Goal: Check status: Check status

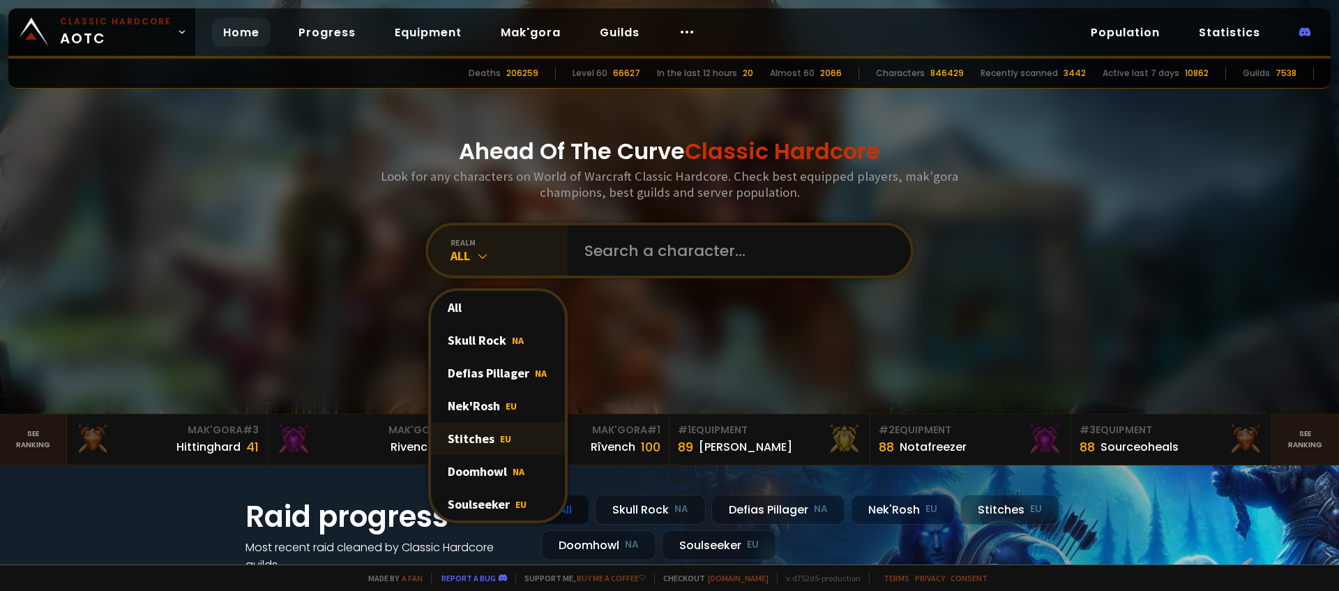
click at [504, 444] on span "EU" at bounding box center [505, 438] width 11 height 13
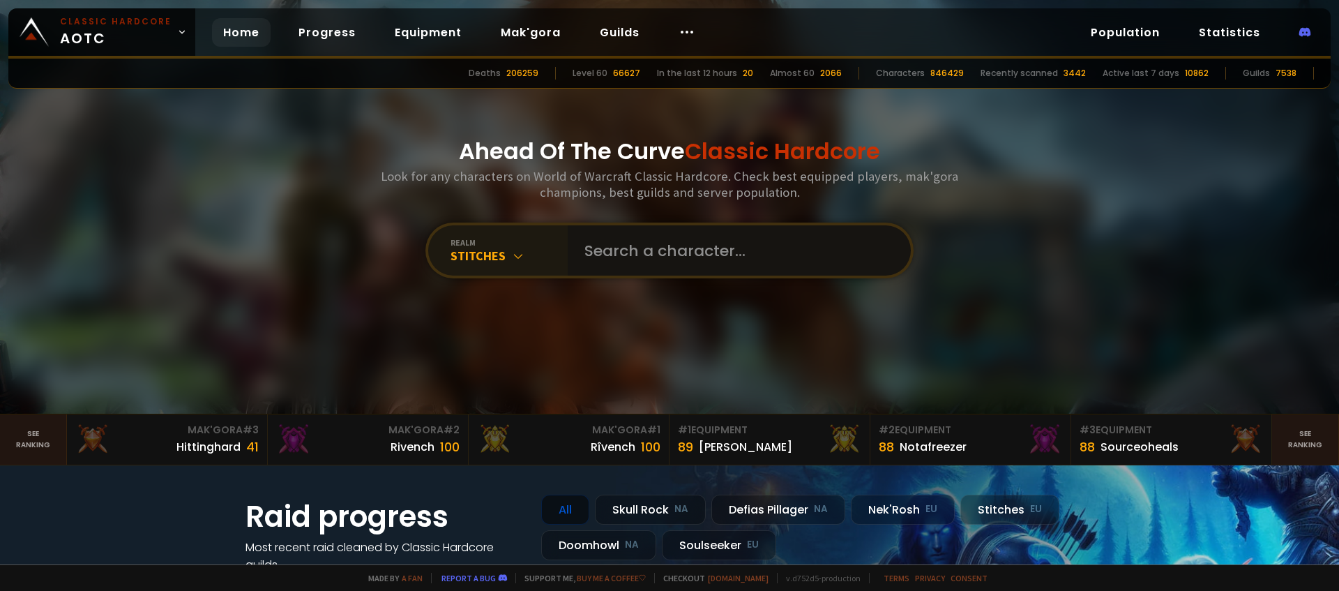
click at [721, 259] on input "text" at bounding box center [735, 250] width 318 height 50
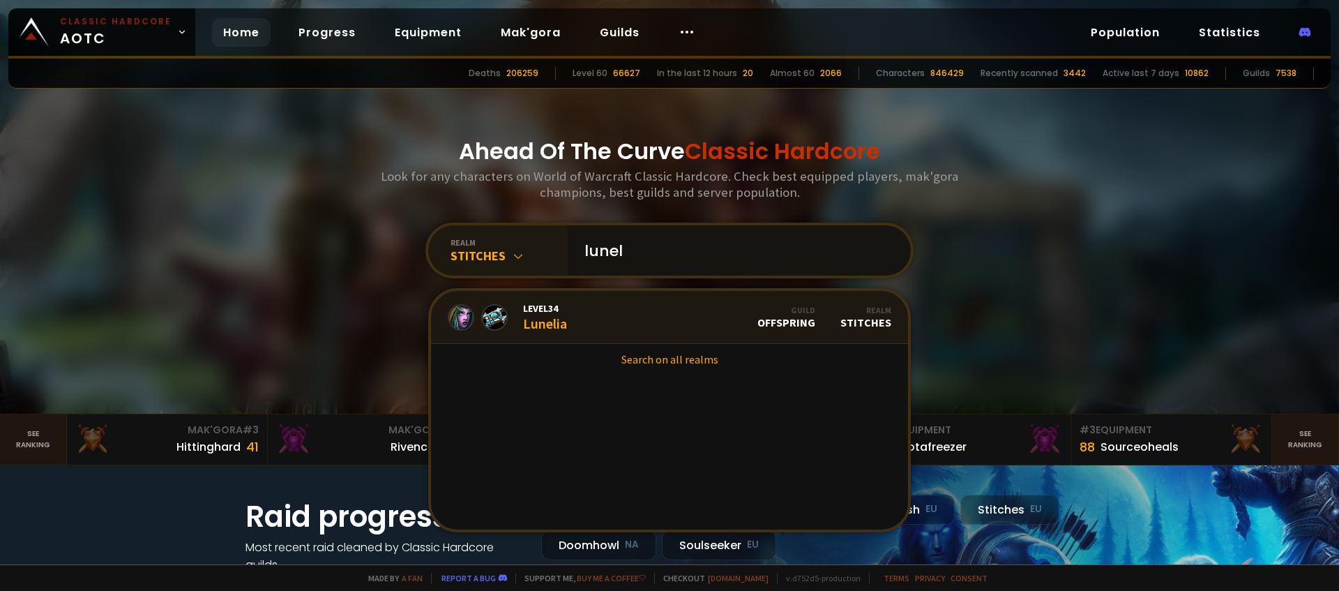
type input "lunel"
click at [551, 329] on div "Level 34 Lunelia" at bounding box center [545, 317] width 44 height 30
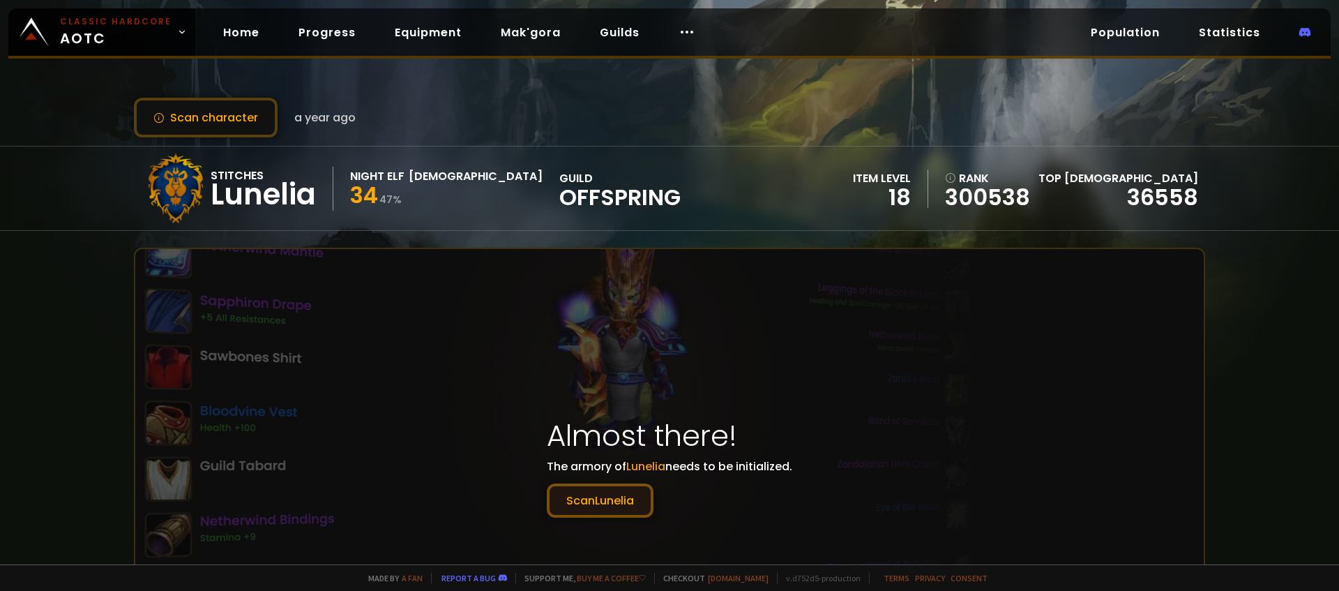
click at [628, 501] on button "Scan Lunelia" at bounding box center [600, 500] width 107 height 34
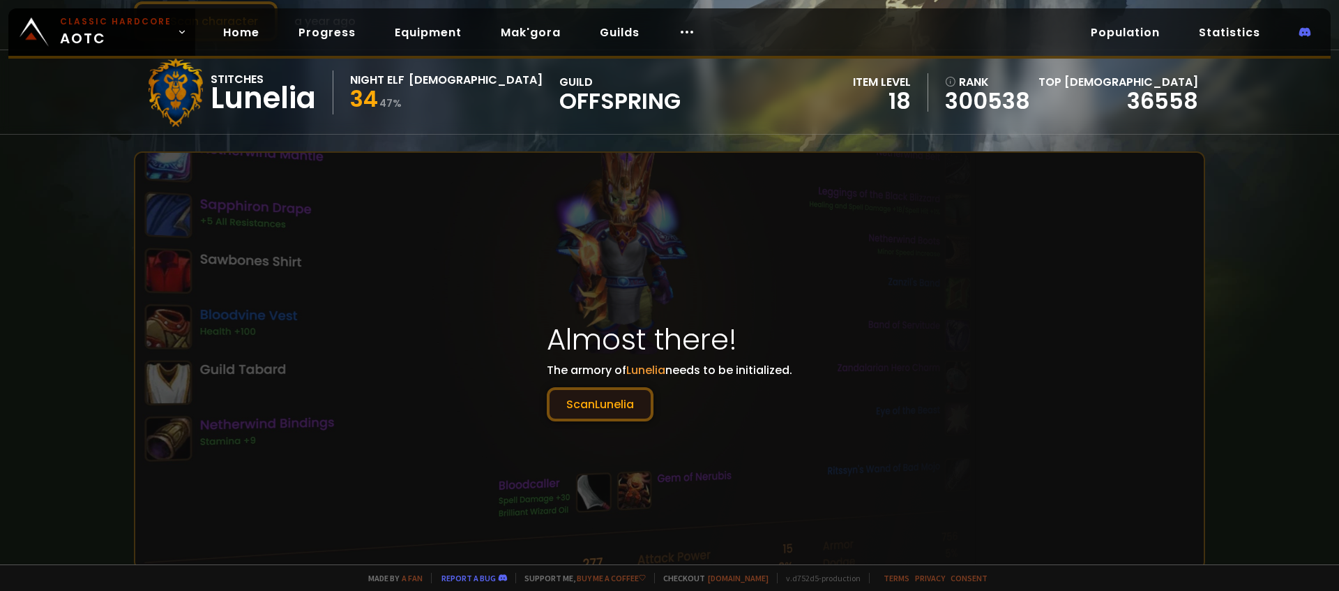
click at [620, 402] on button "Scan Lunelia" at bounding box center [600, 404] width 107 height 34
click at [665, 368] on span "Lunelia" at bounding box center [645, 370] width 39 height 16
click at [651, 368] on span "Lunelia" at bounding box center [645, 370] width 39 height 16
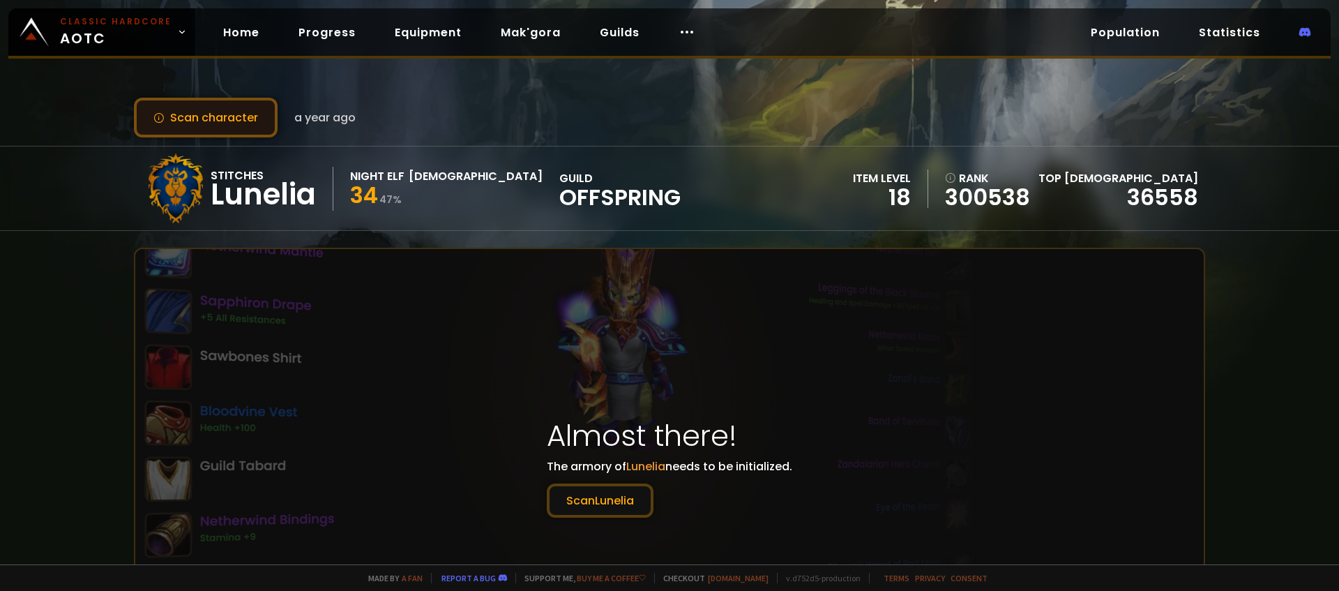
click at [224, 119] on button "Scan character" at bounding box center [206, 118] width 144 height 40
click at [225, 119] on button "Scan character" at bounding box center [206, 118] width 144 height 40
click at [239, 126] on button "Scan character" at bounding box center [206, 118] width 144 height 40
click at [1279, 458] on div "Scan character a year ago Stitches Lunelia Night Elf Priest 34 47 % guild Offsp…" at bounding box center [669, 282] width 1339 height 564
